Goal: Information Seeking & Learning: Learn about a topic

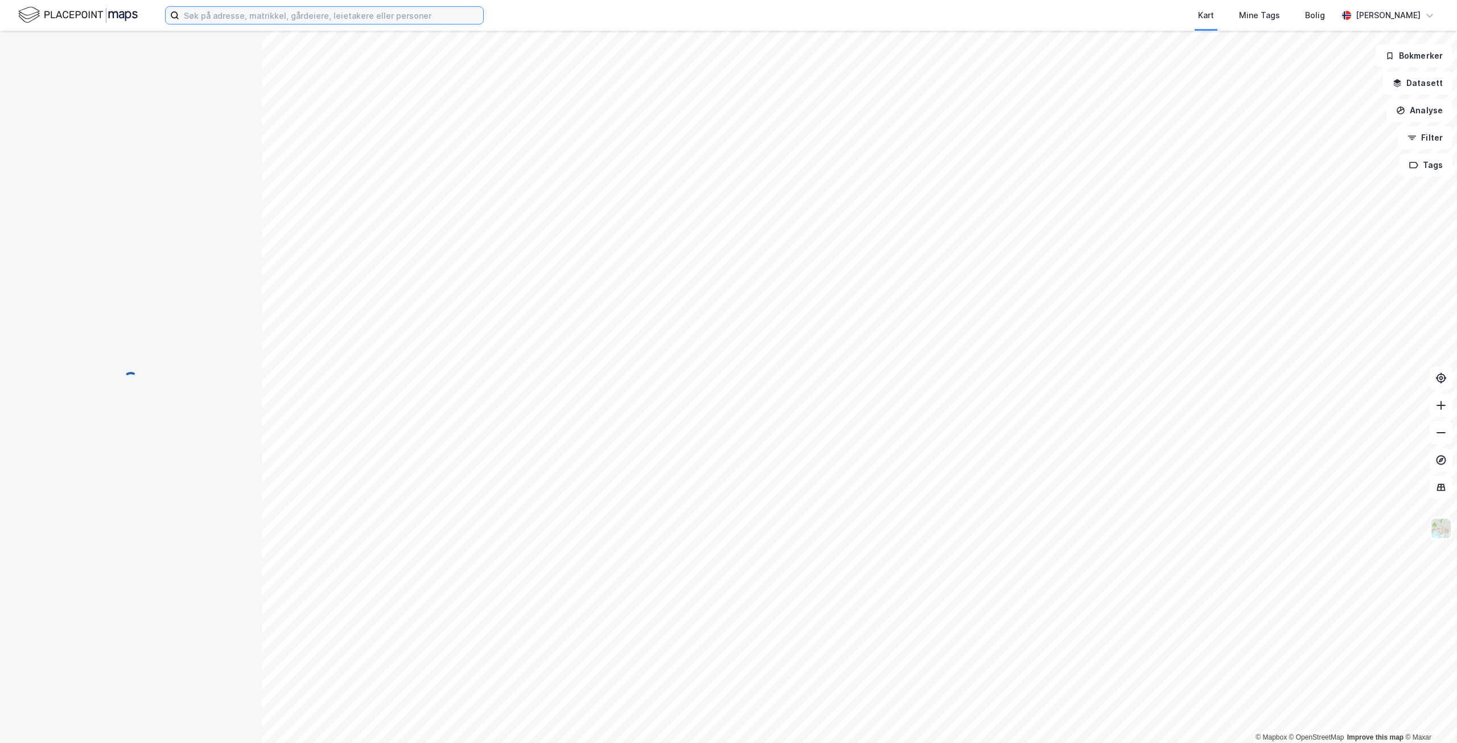
click at [303, 22] on input at bounding box center [331, 15] width 304 height 17
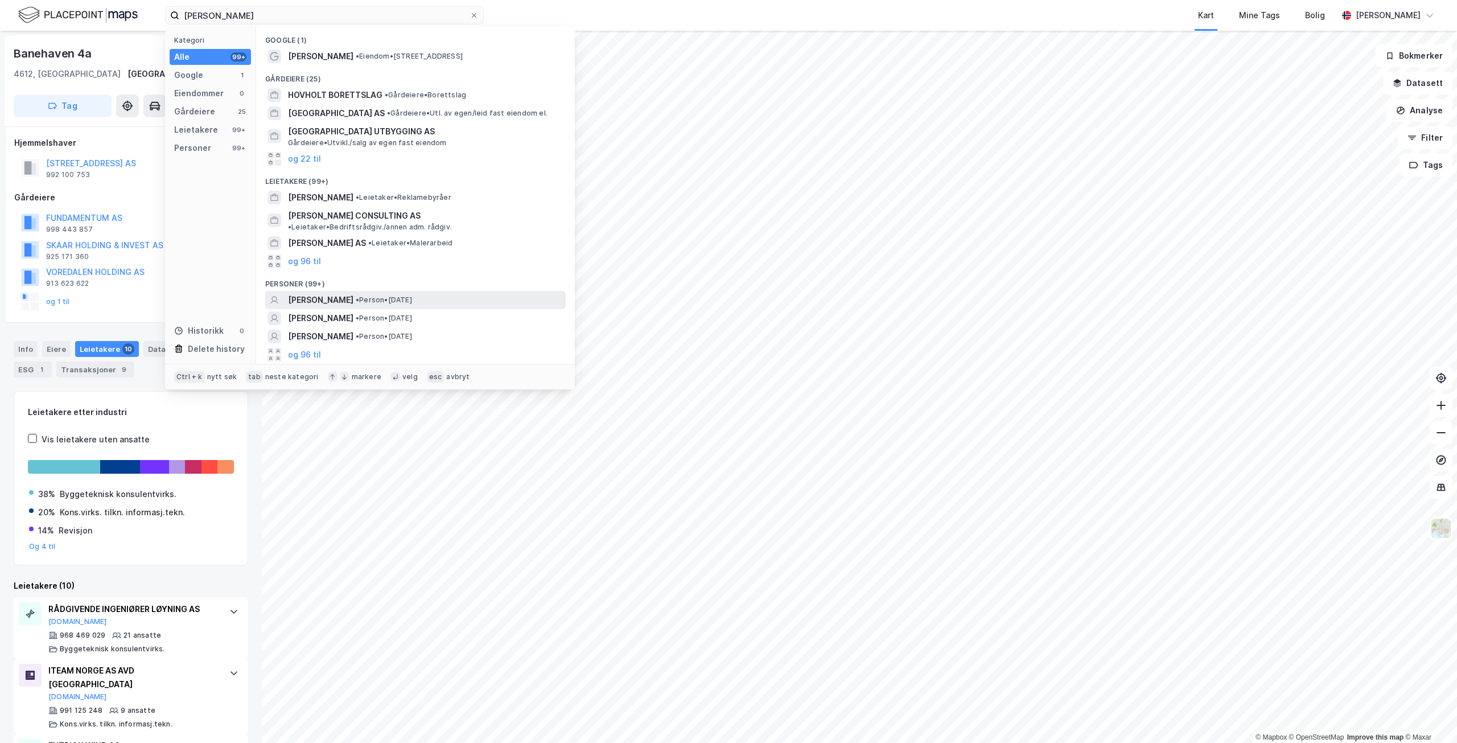
click at [412, 295] on span "• Person • [DATE]" at bounding box center [384, 299] width 56 height 9
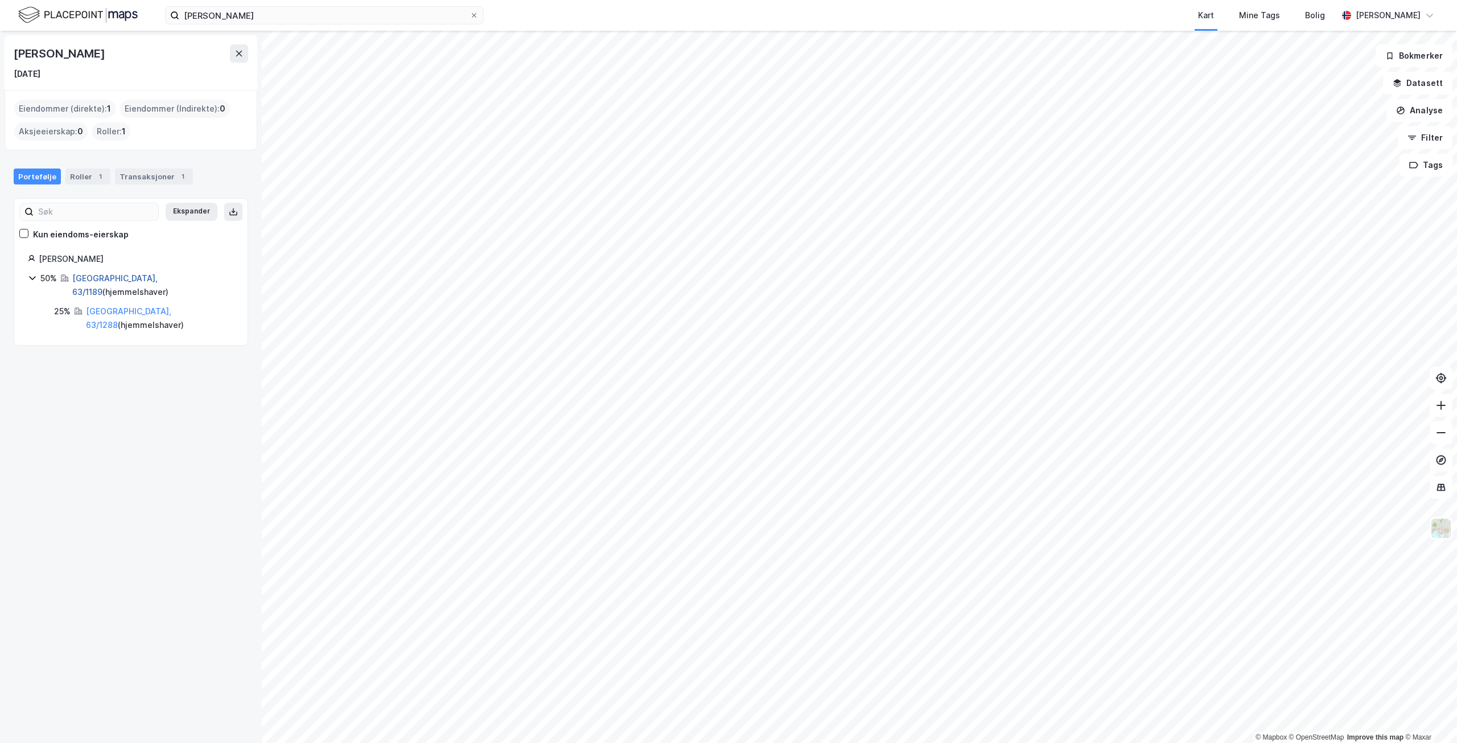
click at [126, 275] on link "[GEOGRAPHIC_DATA], 63/1189" at bounding box center [114, 284] width 85 height 23
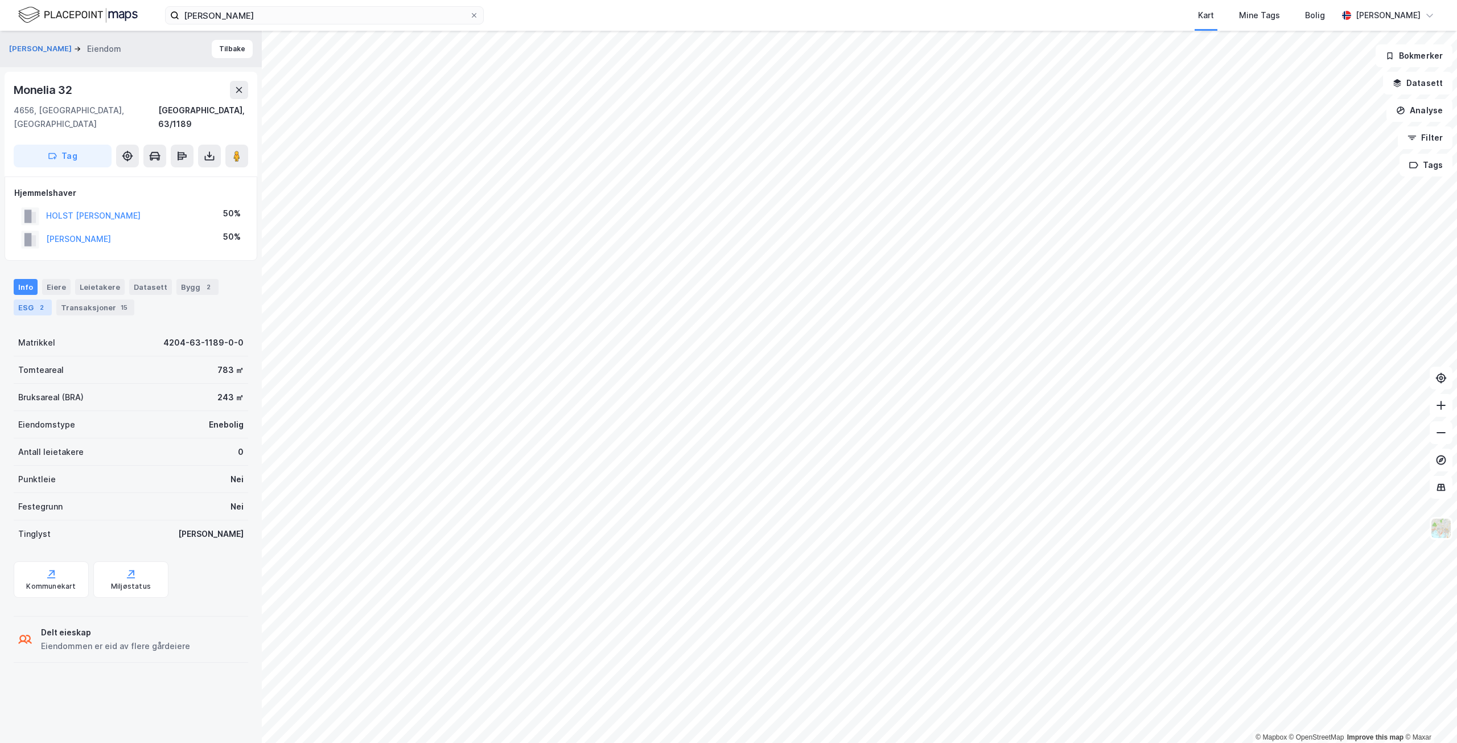
click at [34, 299] on div "ESG 2" at bounding box center [33, 307] width 38 height 16
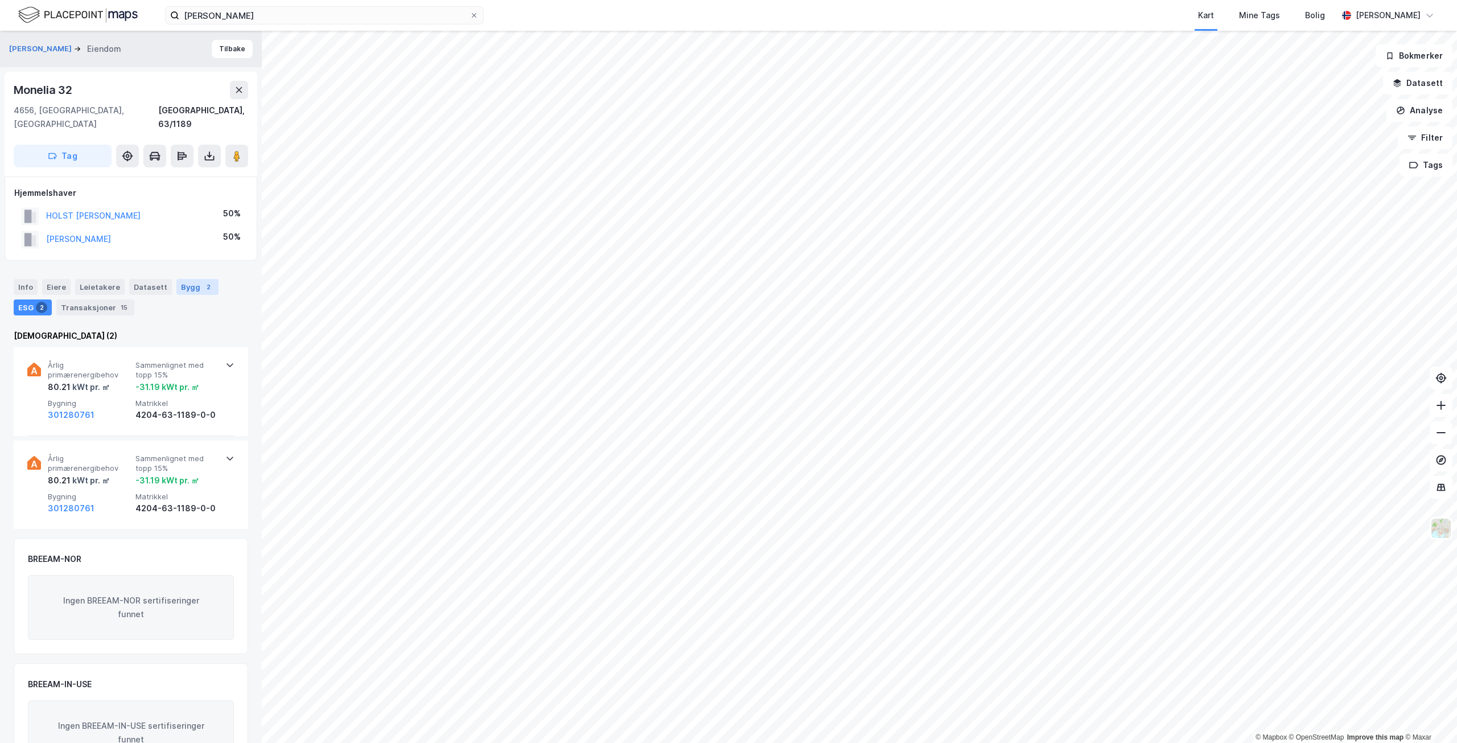
click at [186, 279] on div "Bygg 2" at bounding box center [197, 287] width 42 height 16
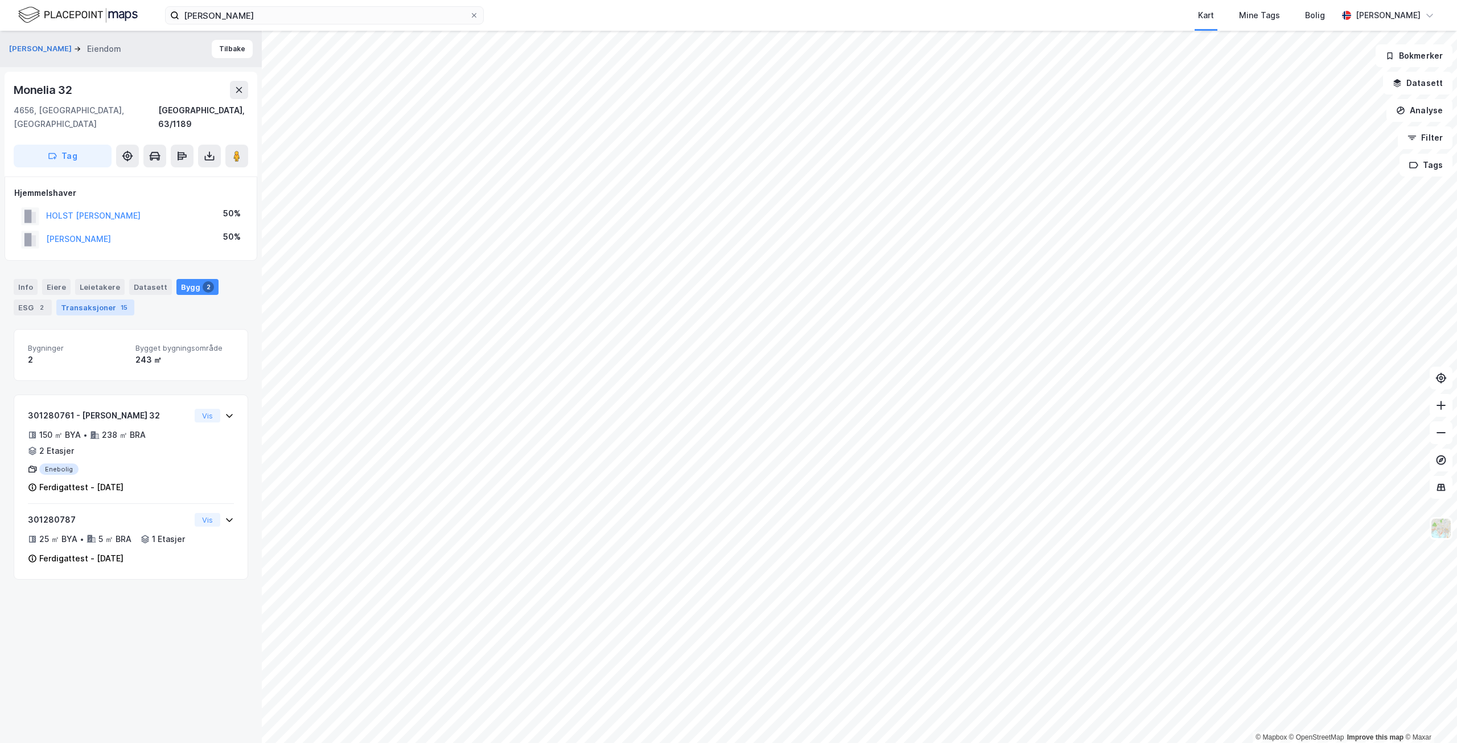
click at [102, 299] on div "Transaksjoner 15" at bounding box center [95, 307] width 78 height 16
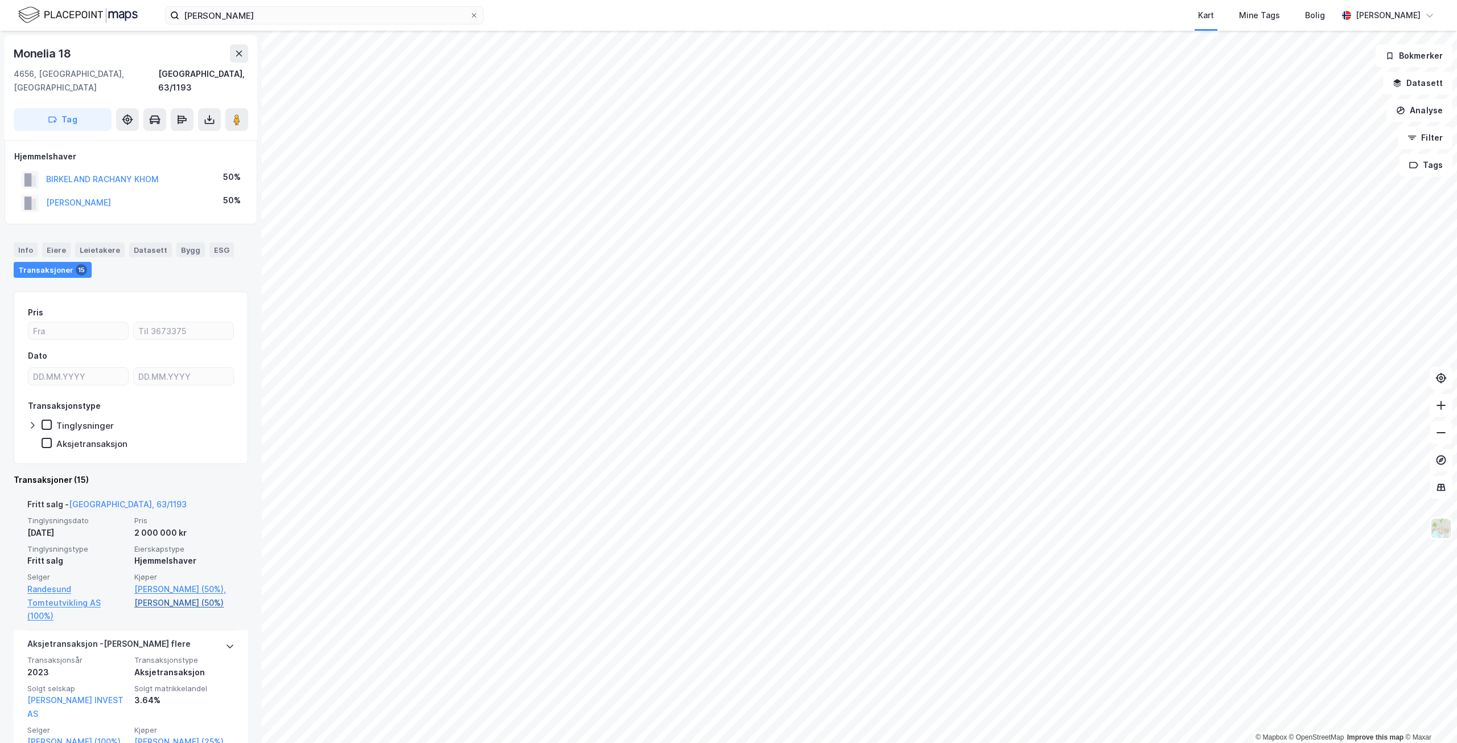
click at [192, 602] on link "[PERSON_NAME] (50%)" at bounding box center [184, 603] width 100 height 14
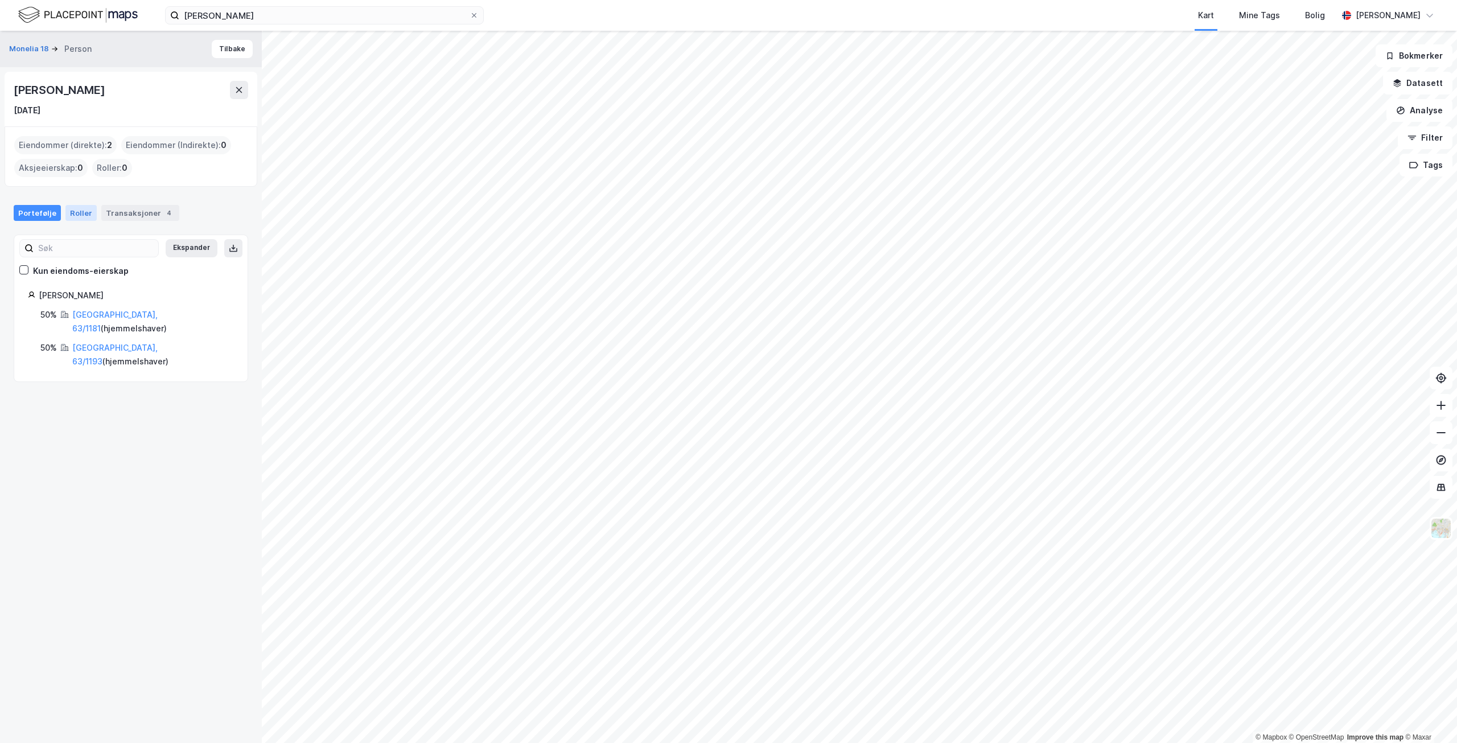
click at [74, 211] on div "Roller" at bounding box center [80, 213] width 31 height 16
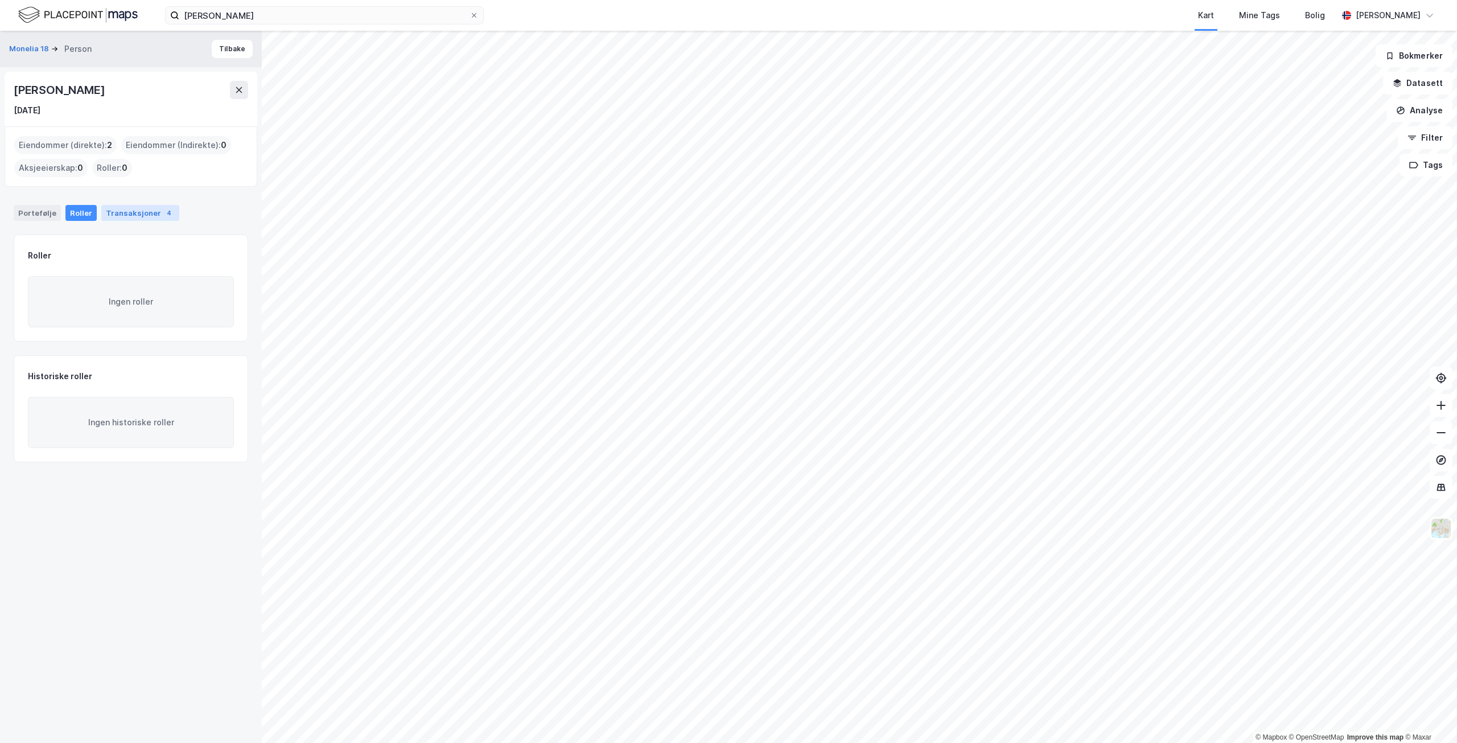
click at [143, 215] on div "Transaksjoner 4" at bounding box center [140, 213] width 78 height 16
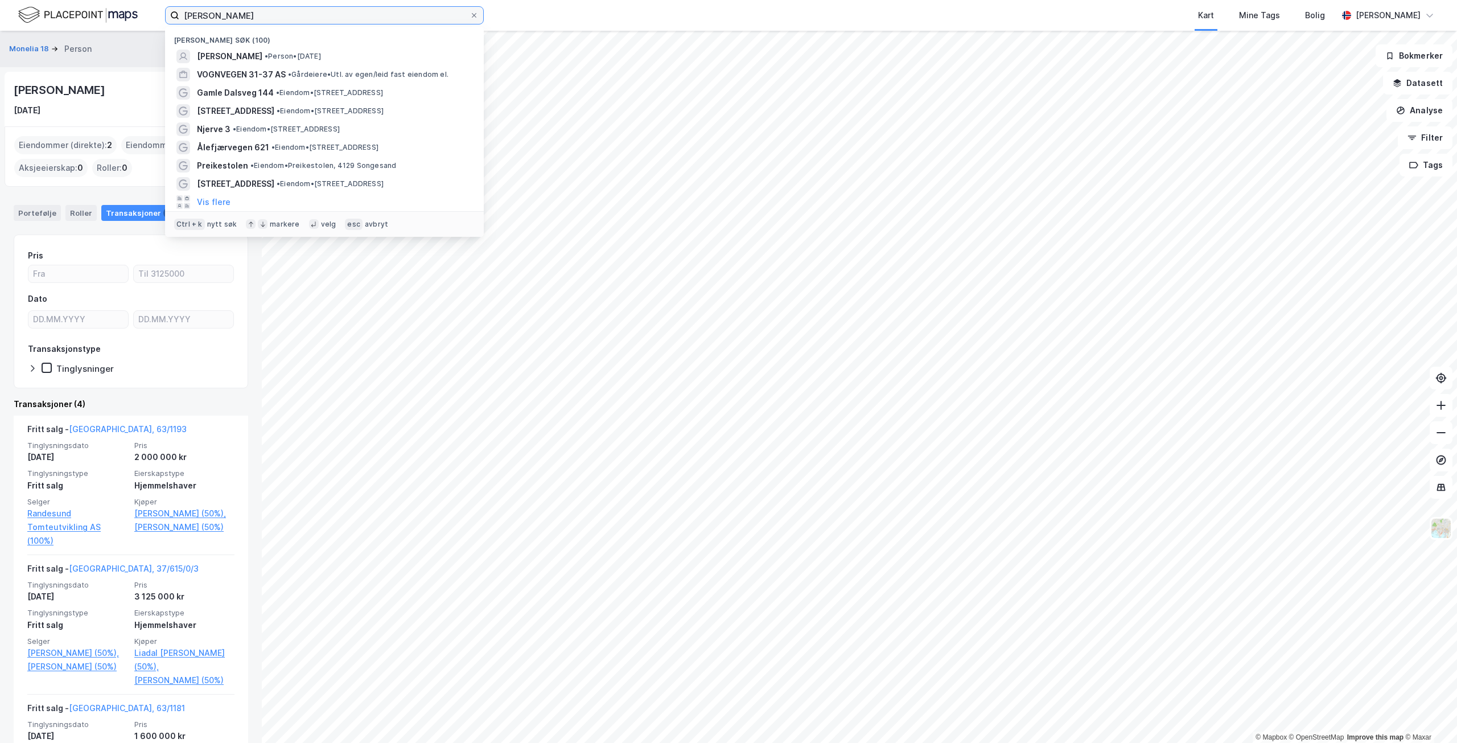
drag, startPoint x: 263, startPoint y: 19, endPoint x: 127, endPoint y: 26, distance: 135.6
click at [127, 26] on div "[PERSON_NAME] [PERSON_NAME] søk (100) [PERSON_NAME] • Person • [DATE] VOGNVEGEN…" at bounding box center [728, 15] width 1457 height 31
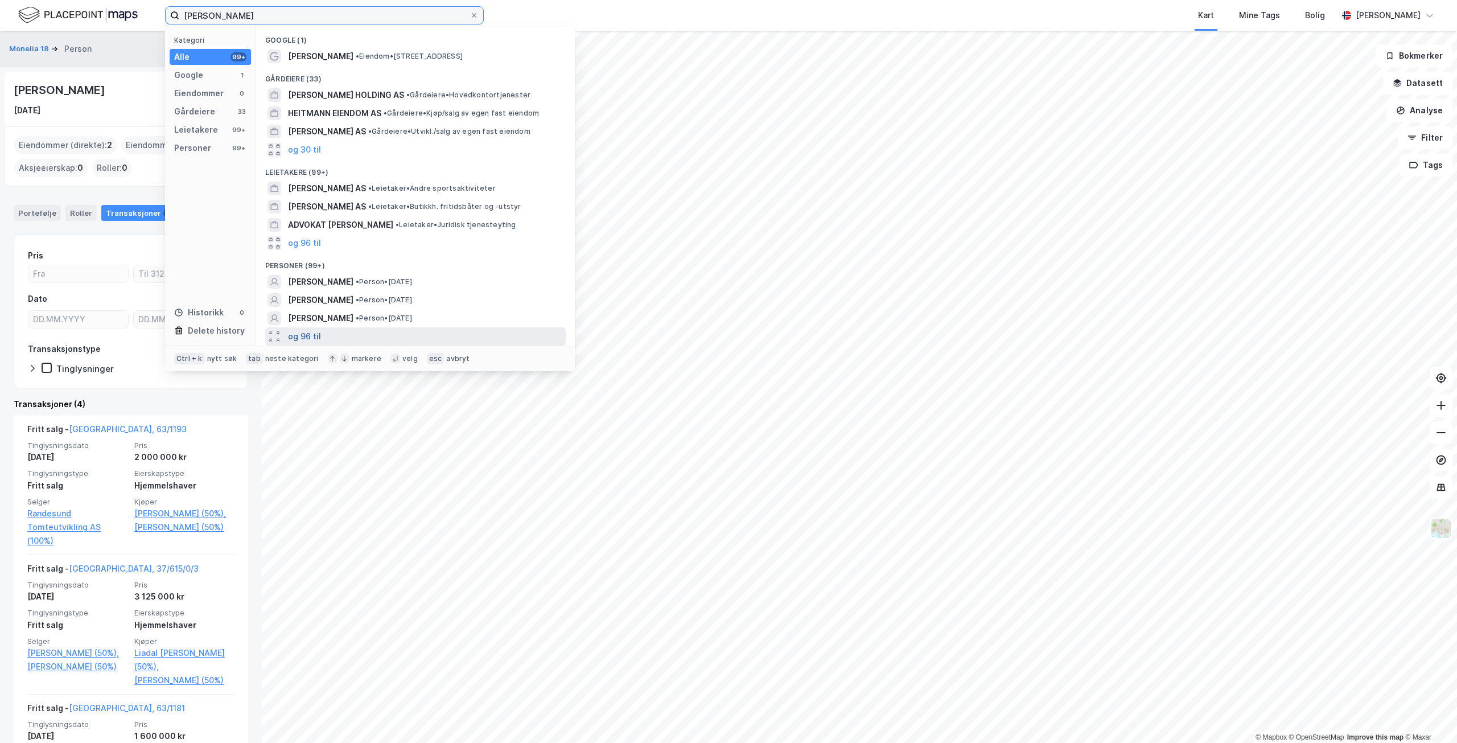
type input "[PERSON_NAME]"
click at [306, 336] on button "og 96 til" at bounding box center [304, 336] width 33 height 14
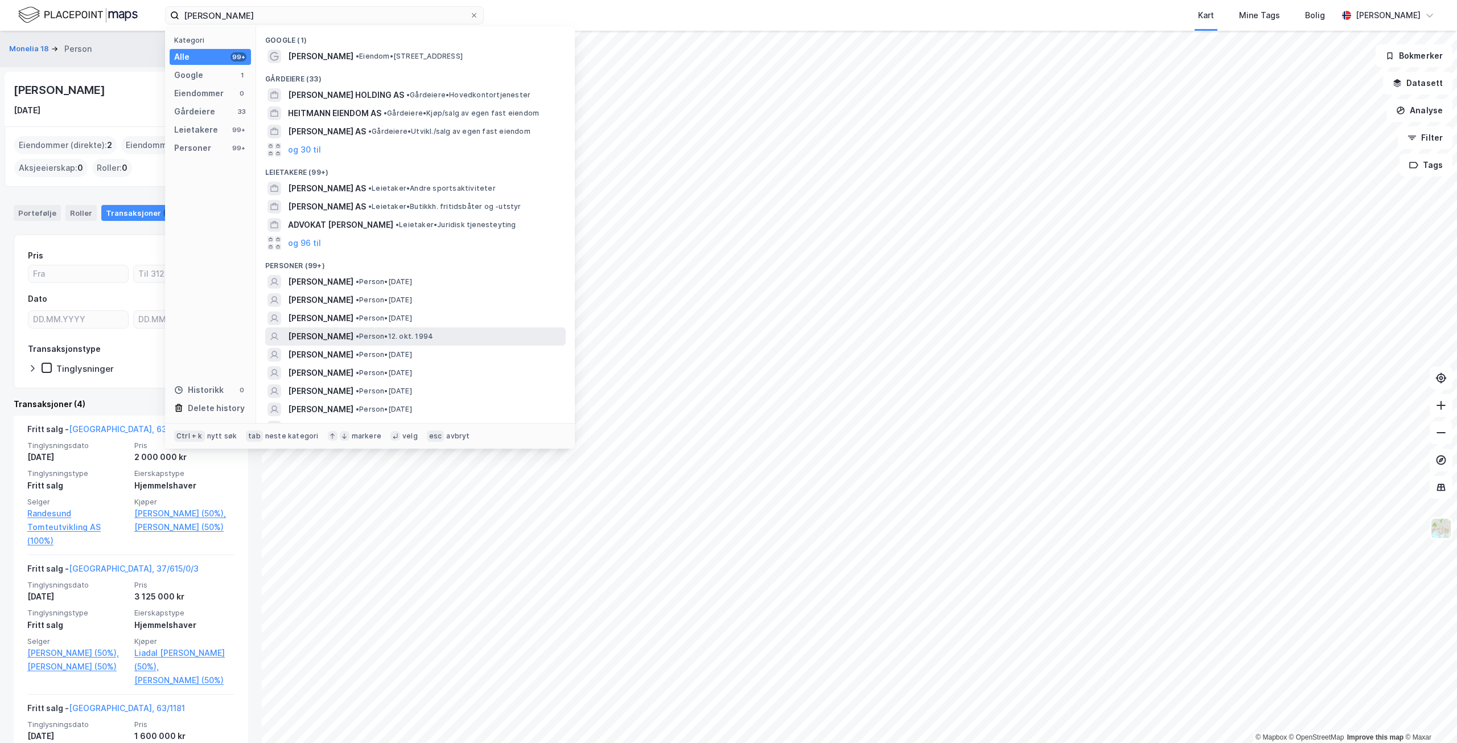
click at [433, 335] on span "• Person • [DATE]" at bounding box center [394, 336] width 77 height 9
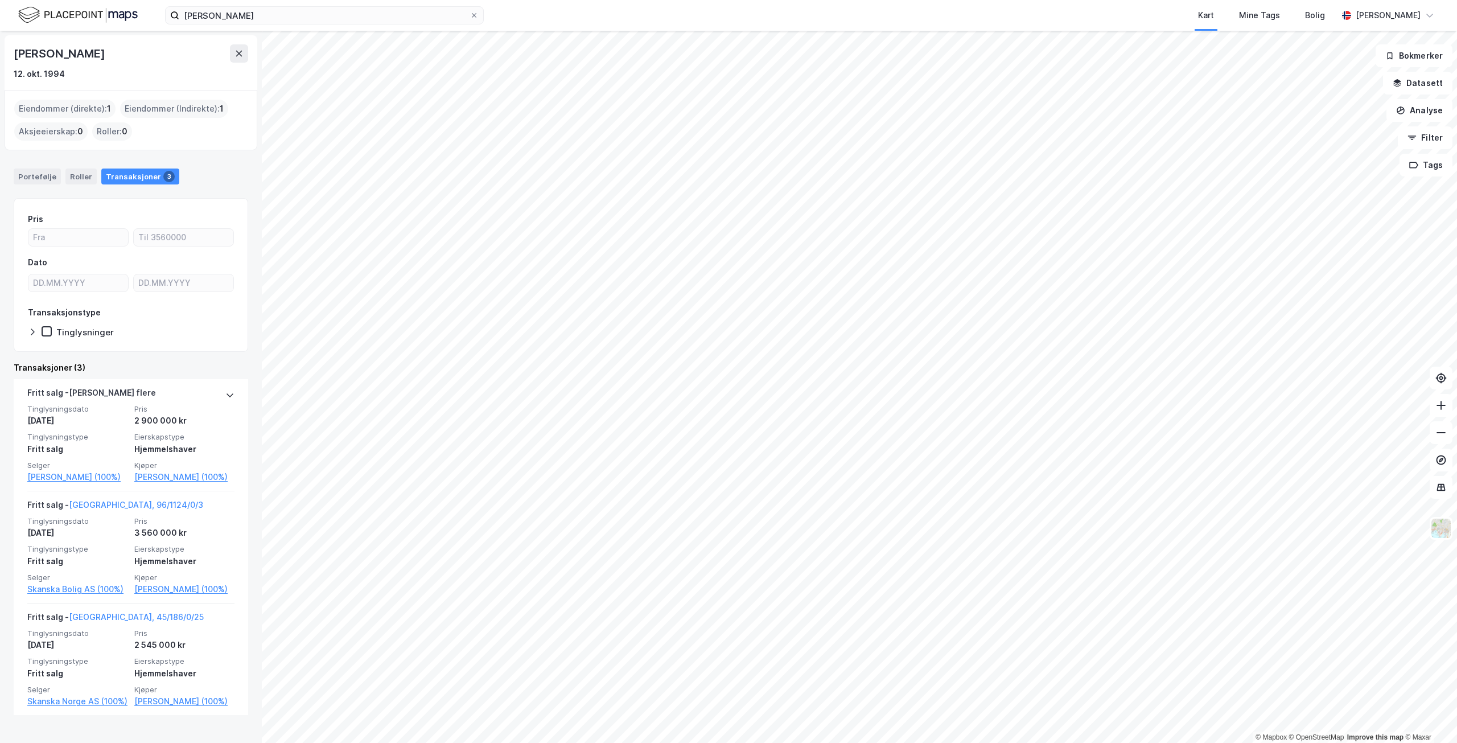
scroll to position [27, 0]
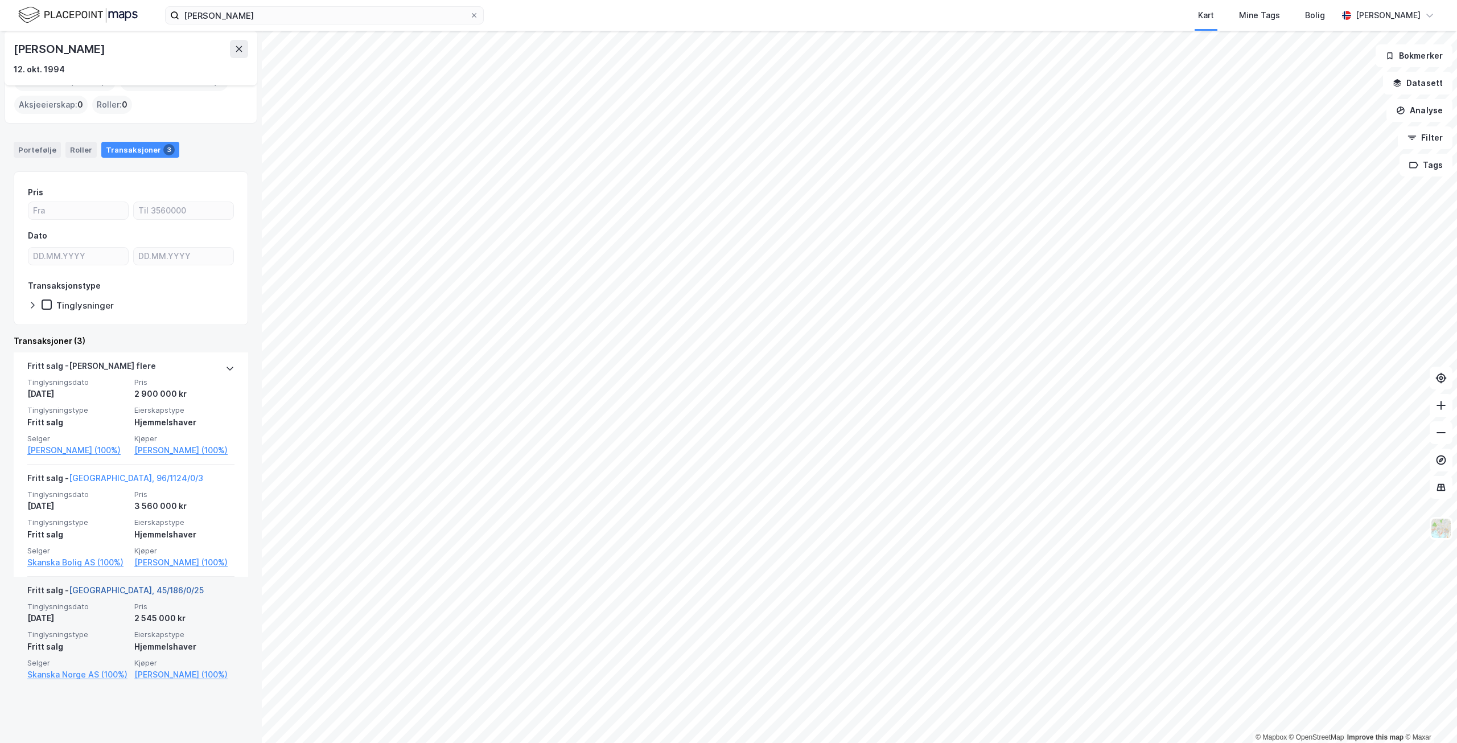
click at [150, 595] on link "[GEOGRAPHIC_DATA], 45/186/0/25" at bounding box center [136, 590] width 135 height 10
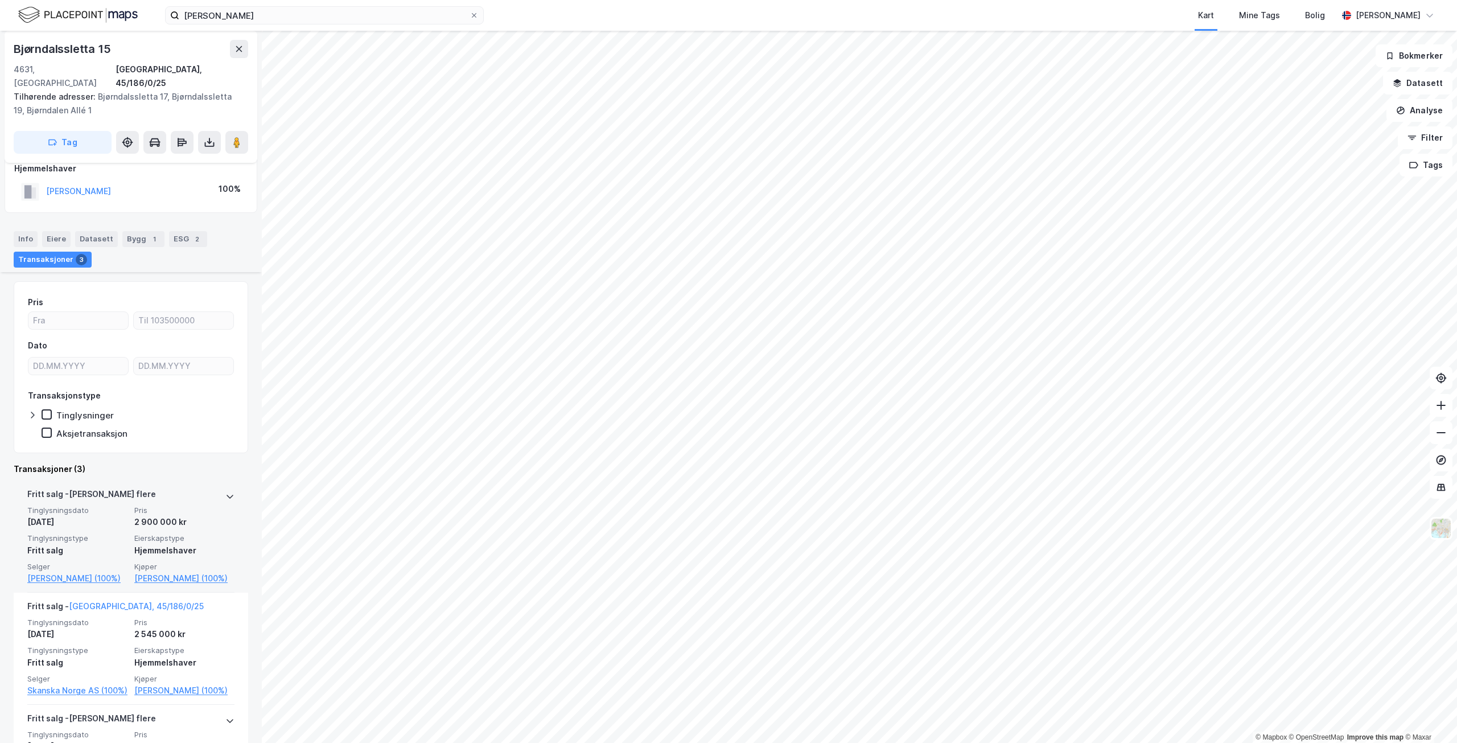
scroll to position [222, 0]
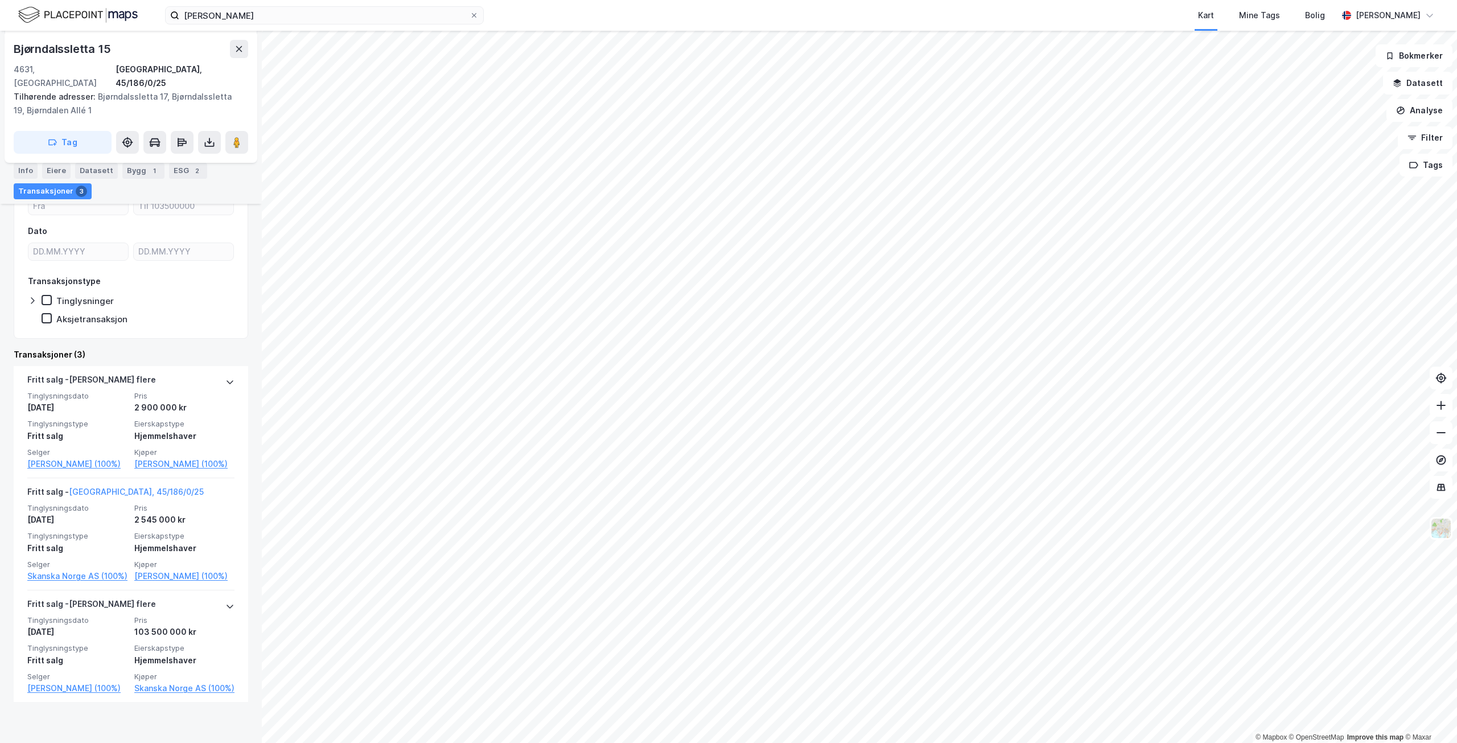
click at [61, 192] on div "Transaksjoner 3" at bounding box center [53, 191] width 78 height 16
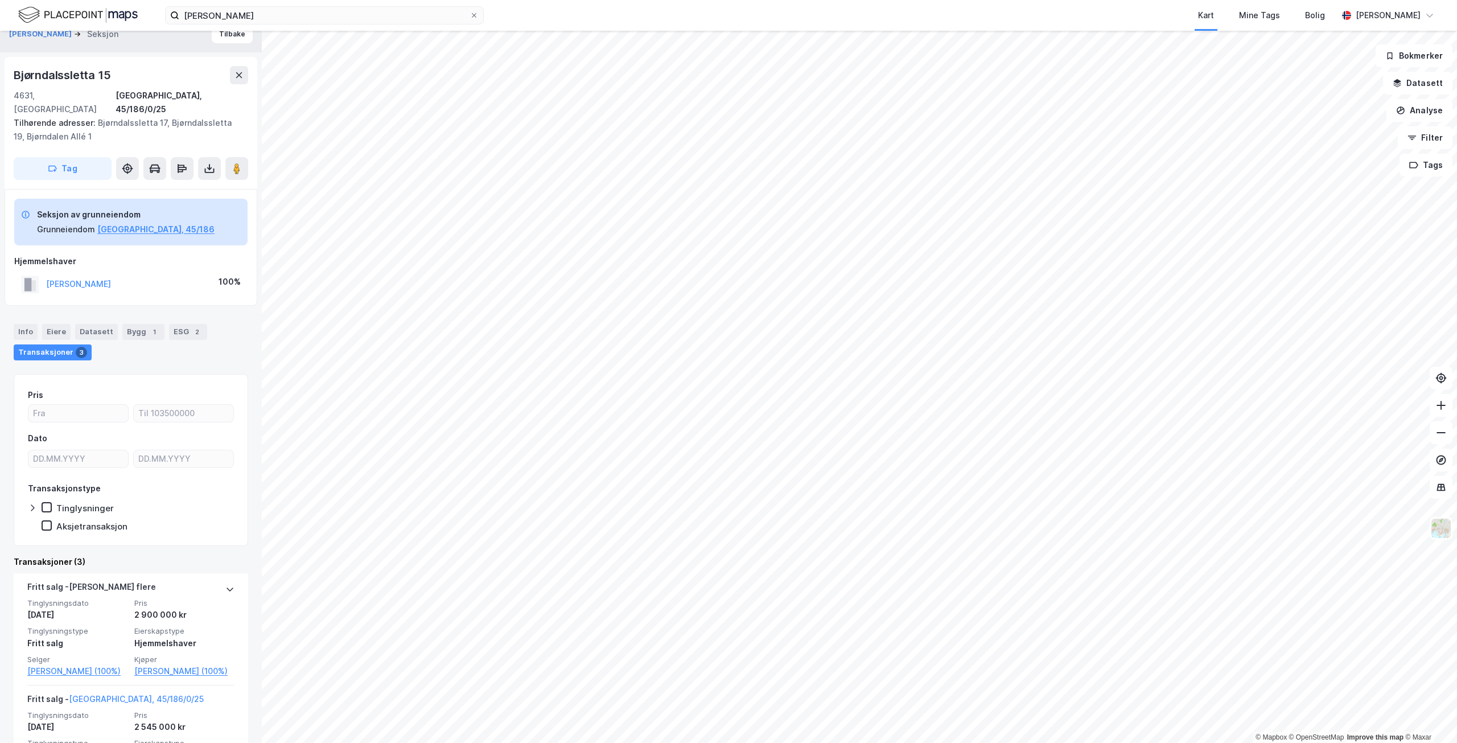
scroll to position [0, 0]
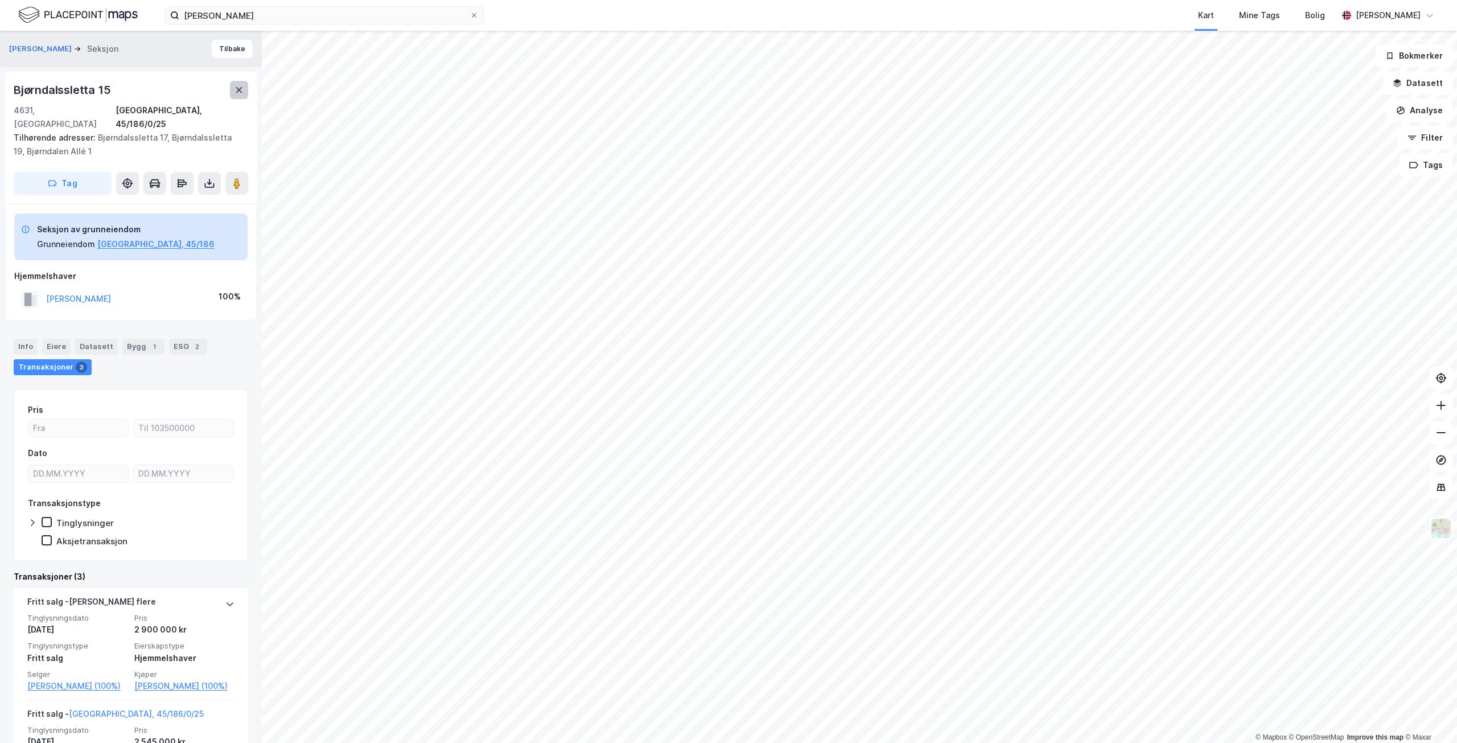
click at [236, 93] on icon at bounding box center [238, 89] width 9 height 9
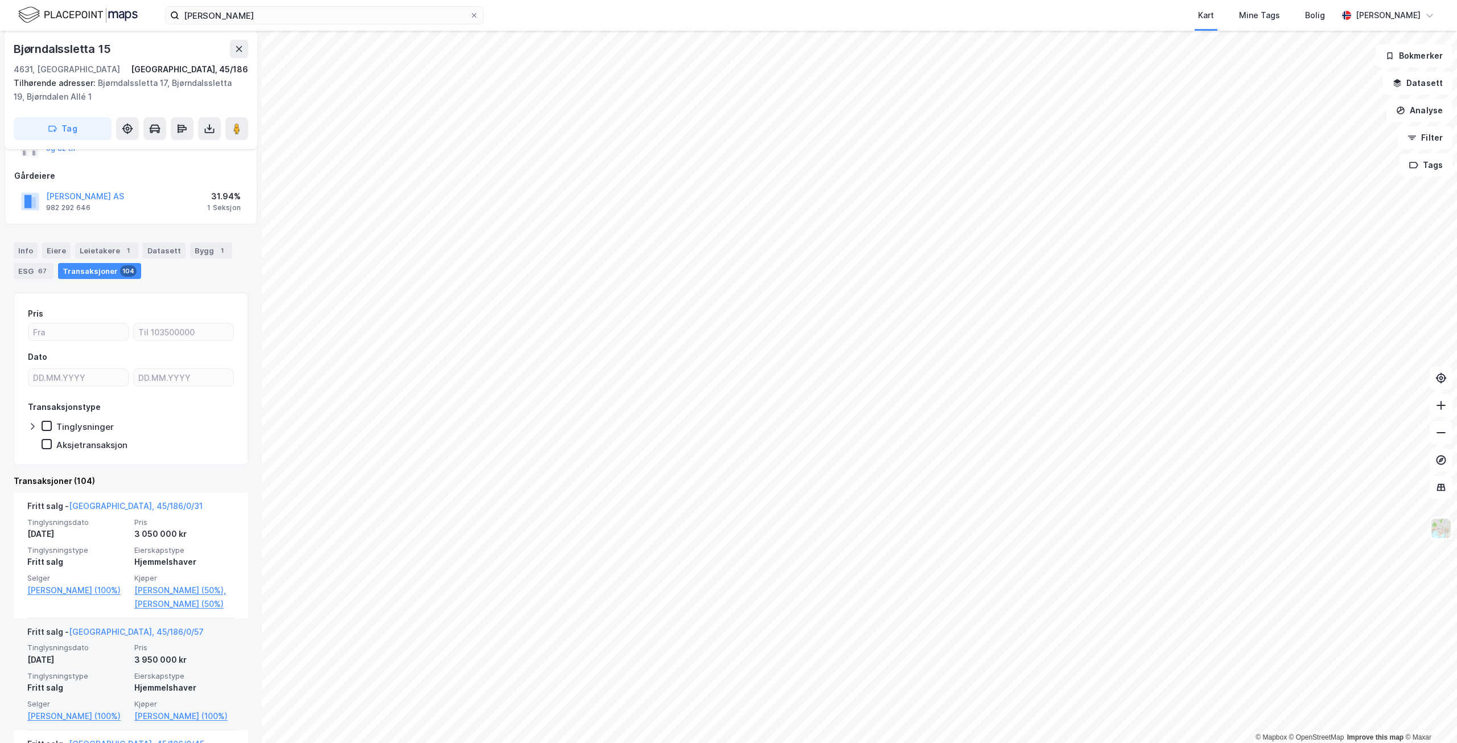
scroll to position [107, 0]
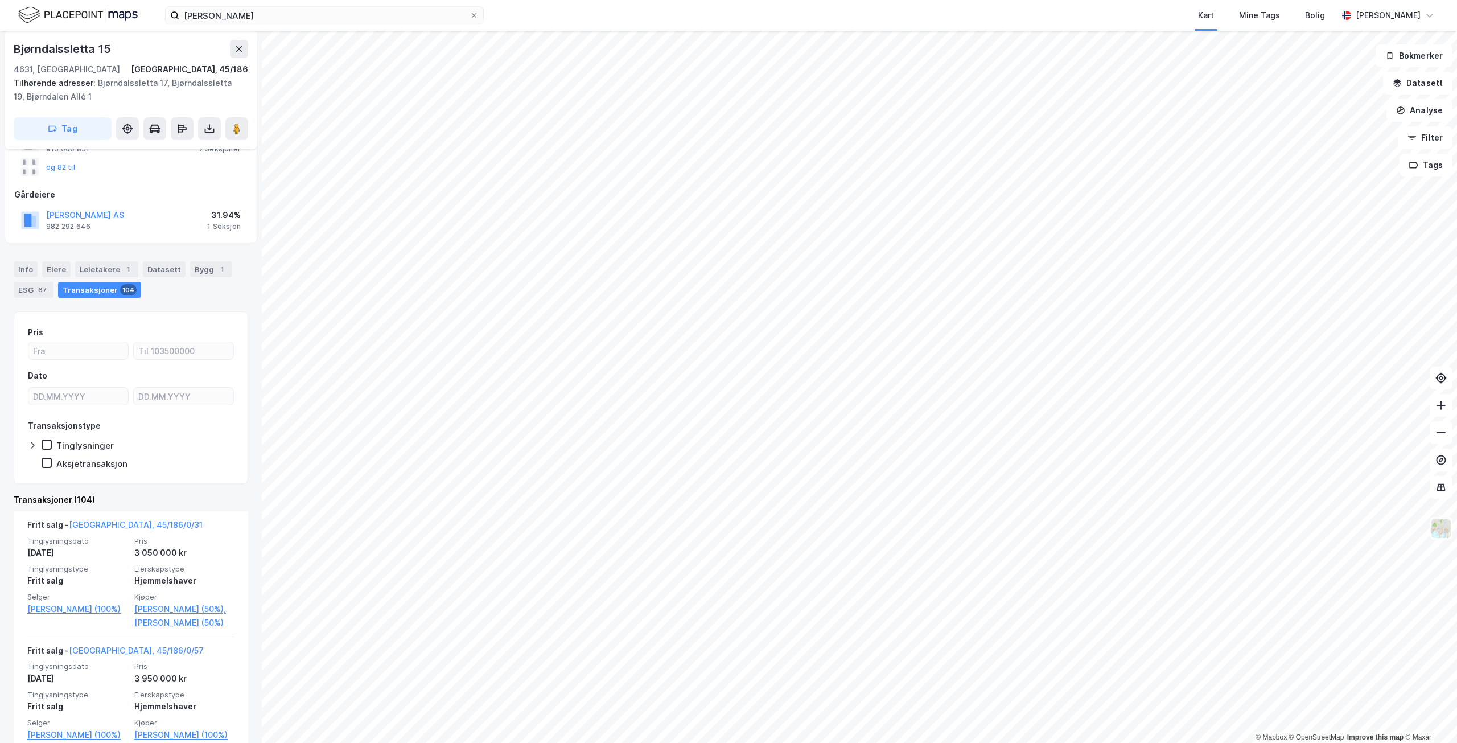
click at [34, 442] on icon at bounding box center [32, 444] width 9 height 9
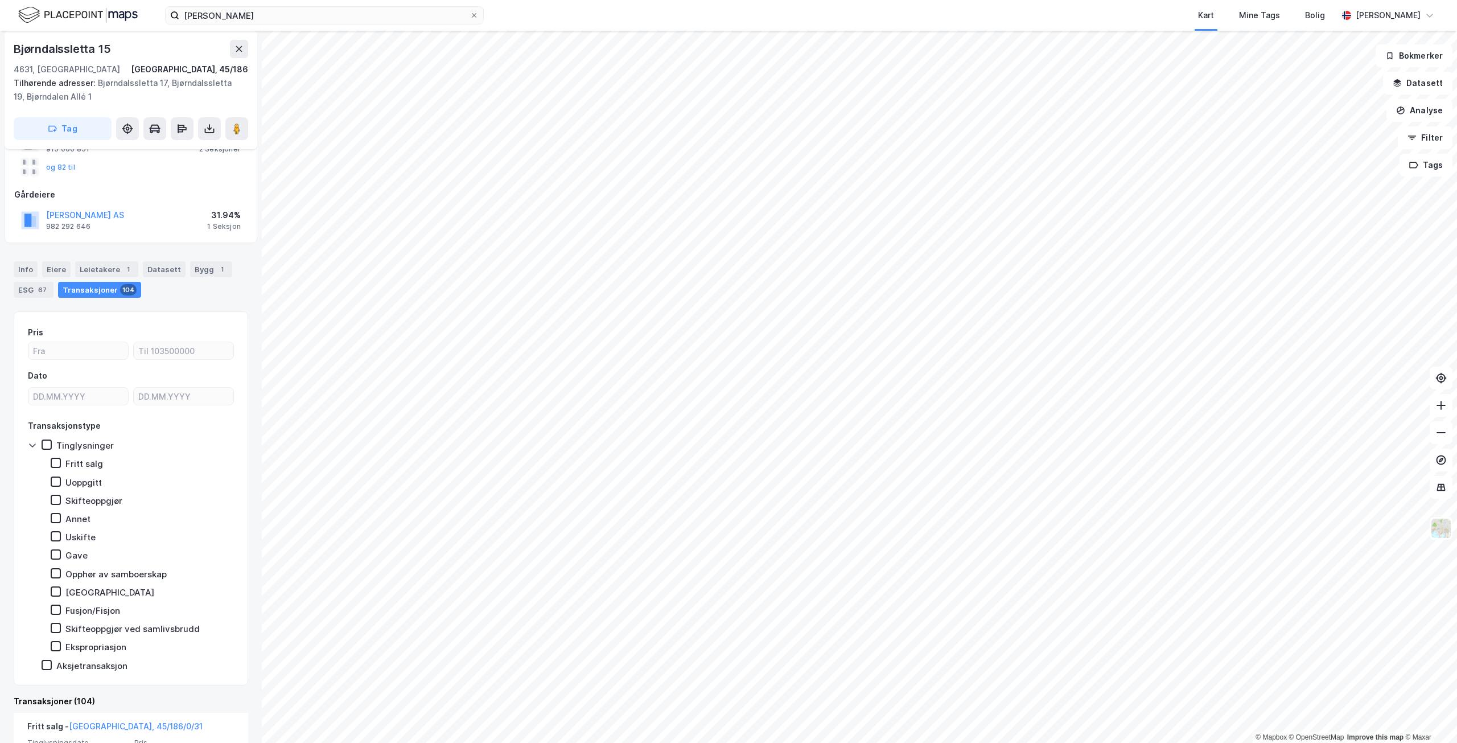
click at [34, 443] on icon at bounding box center [32, 444] width 9 height 9
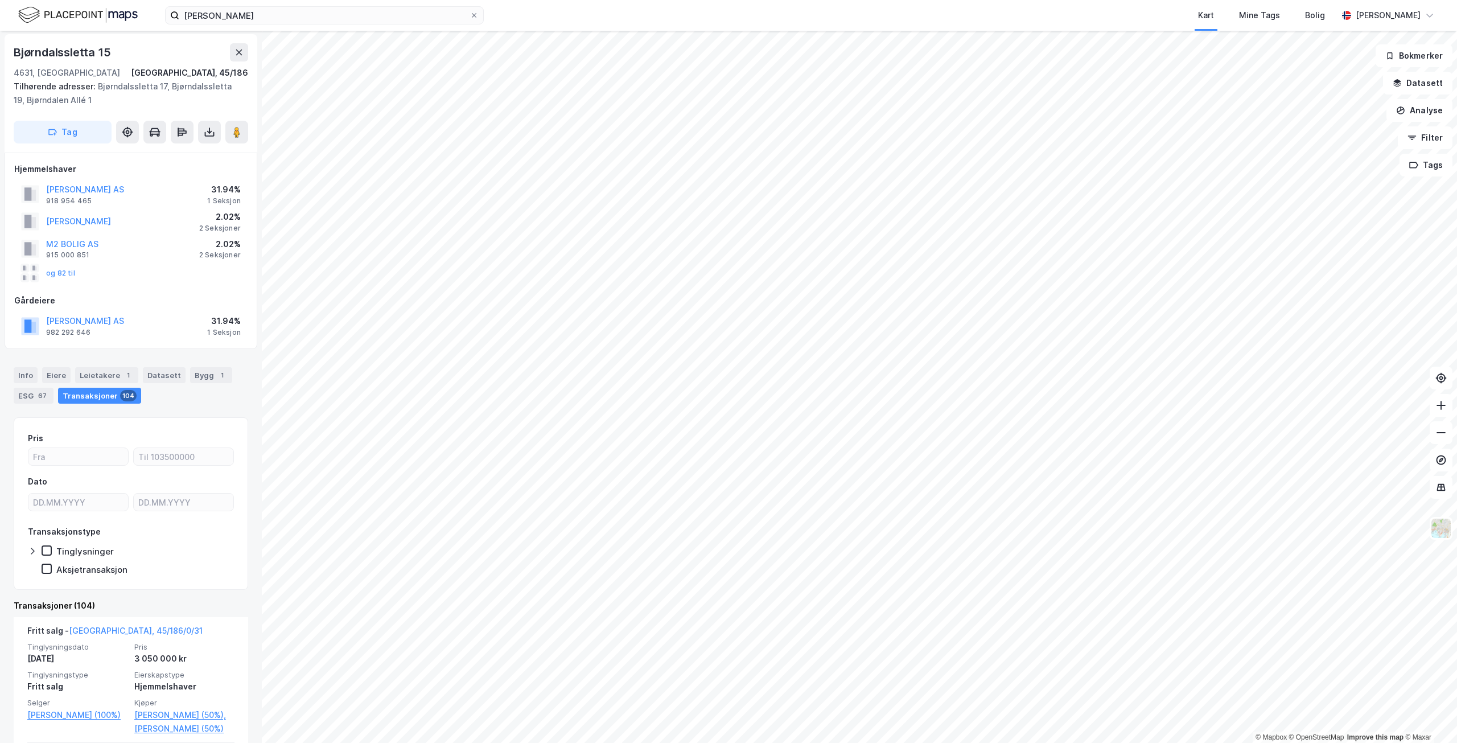
scroll to position [0, 0]
click at [201, 373] on div "Bygg 1" at bounding box center [211, 376] width 42 height 16
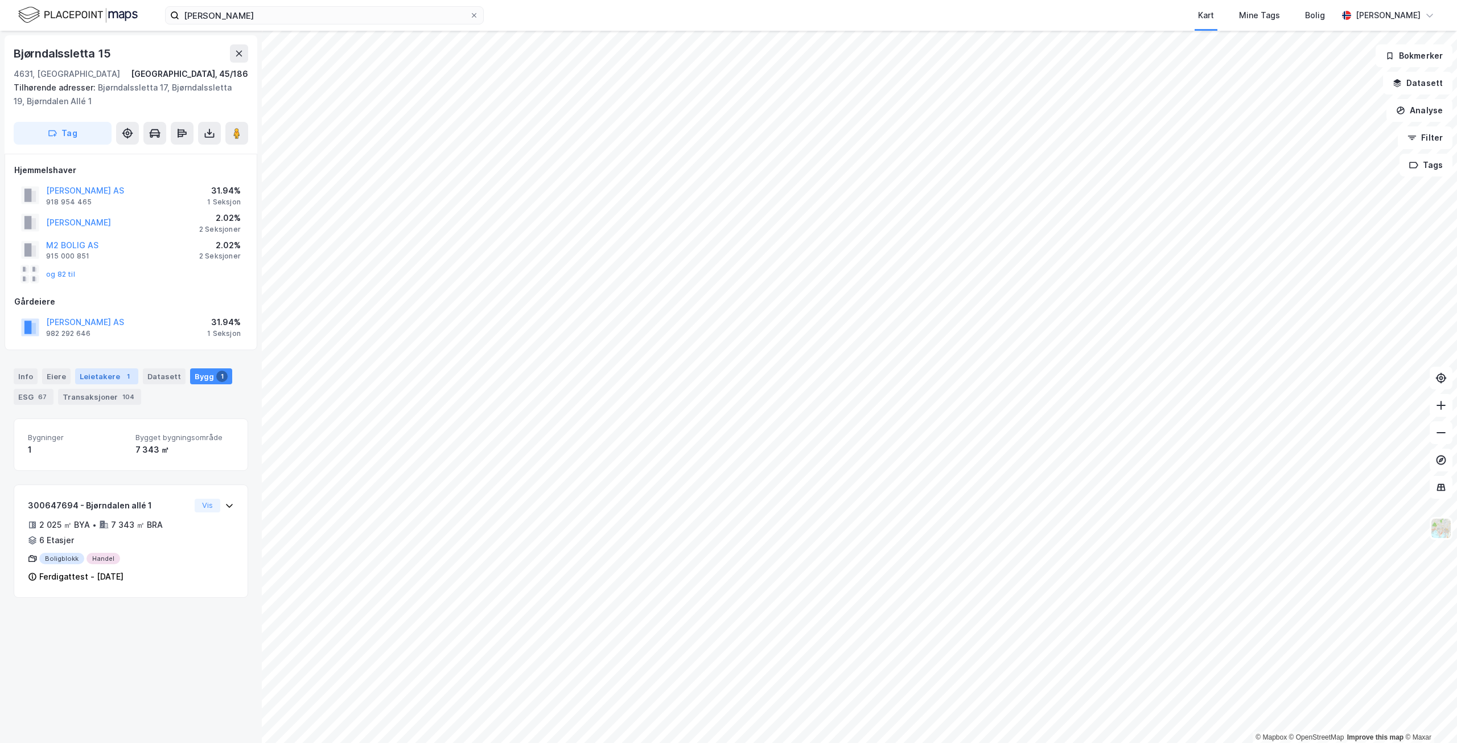
click at [112, 373] on div "Leietakere 1" at bounding box center [106, 376] width 63 height 16
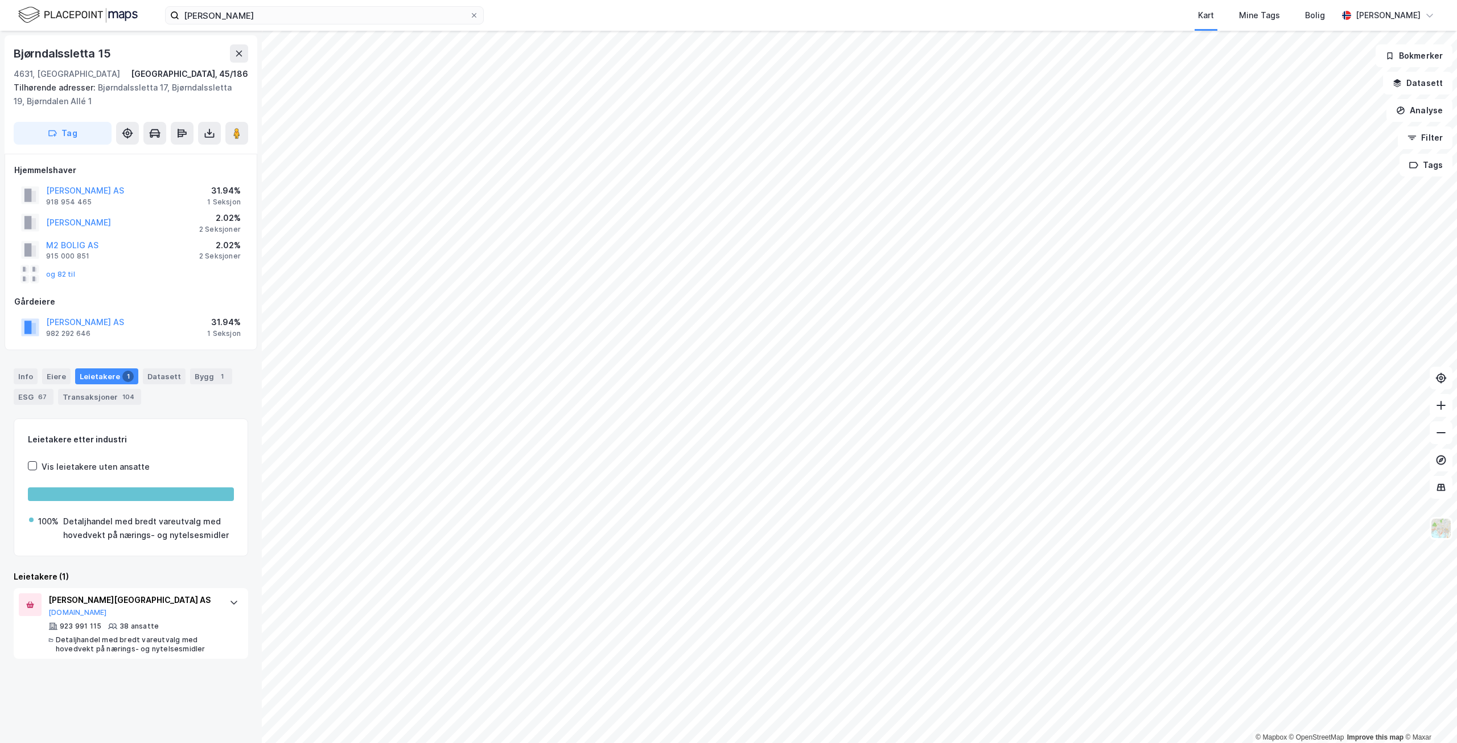
click at [37, 371] on div "Info [PERSON_NAME] 1 Datasett Bygg 1 ESG 67 Transaksjoner 104" at bounding box center [131, 386] width 234 height 36
click at [29, 373] on div "Info" at bounding box center [26, 376] width 24 height 16
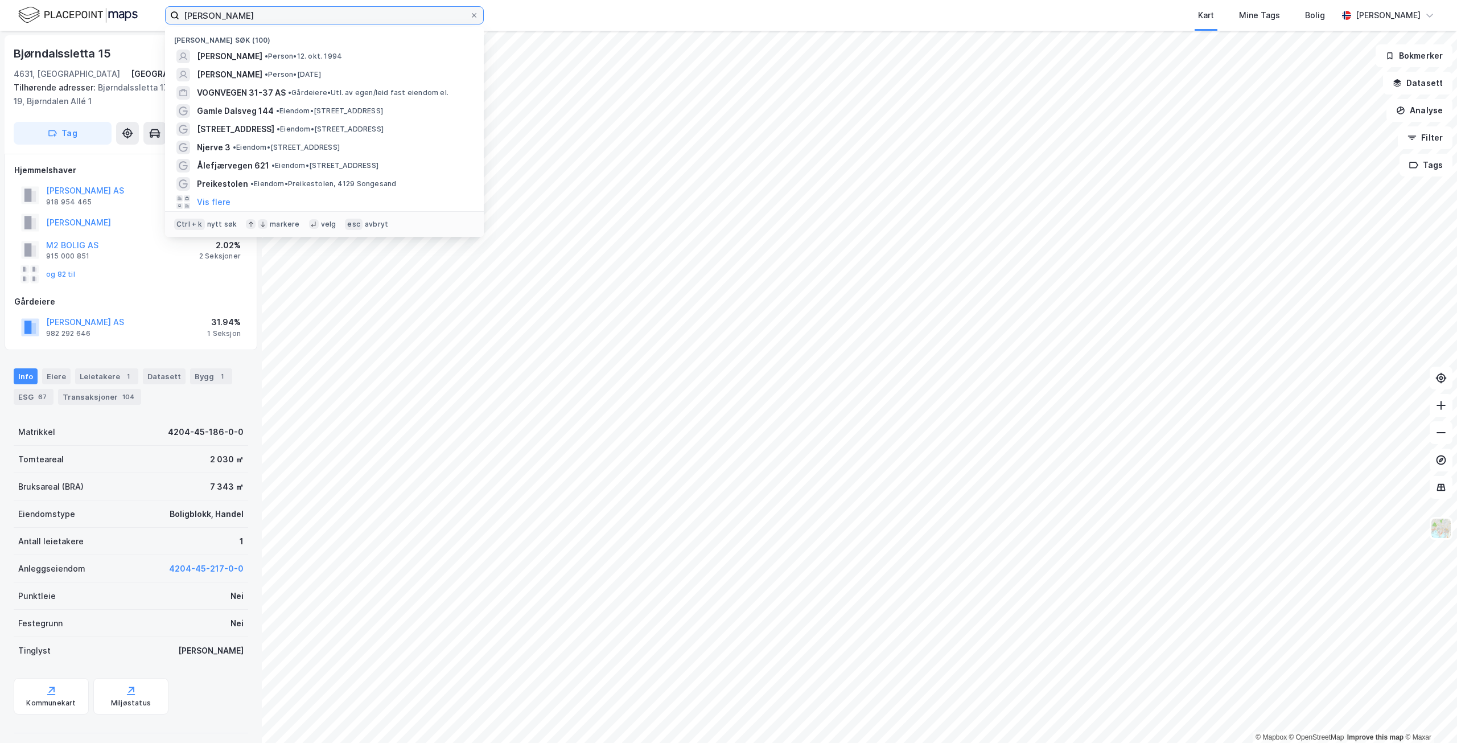
click at [337, 13] on input "[PERSON_NAME]" at bounding box center [324, 15] width 290 height 17
